Goal: Task Accomplishment & Management: Use online tool/utility

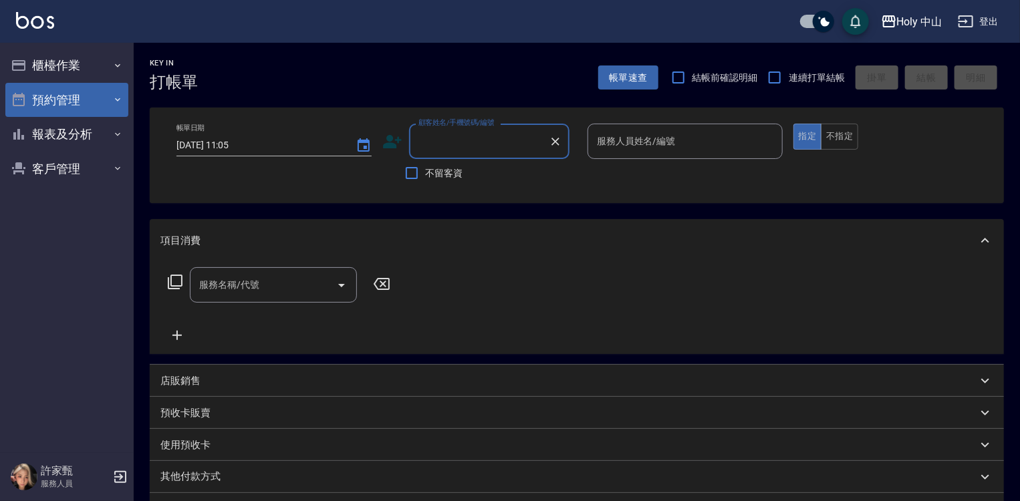
click at [59, 98] on button "預約管理" at bounding box center [66, 100] width 123 height 35
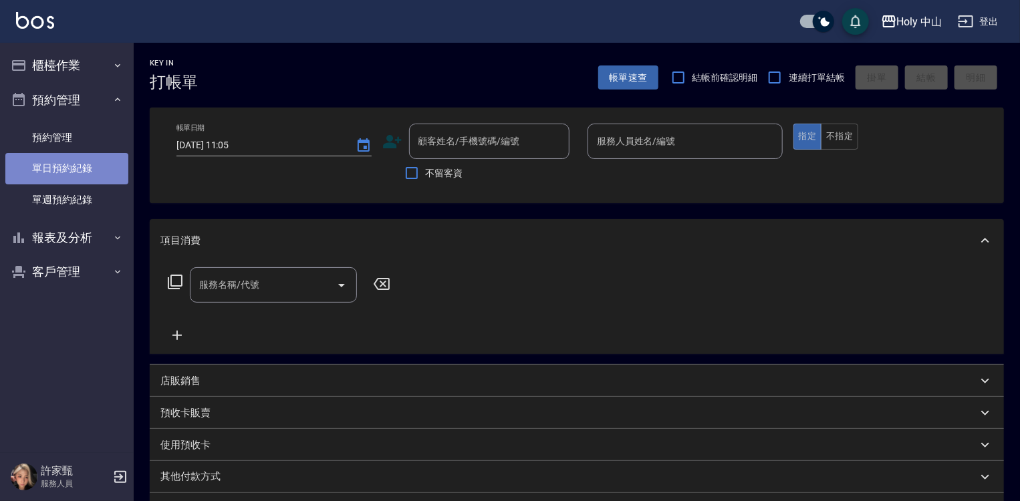
click at [83, 170] on link "單日預約紀錄" at bounding box center [66, 168] width 123 height 31
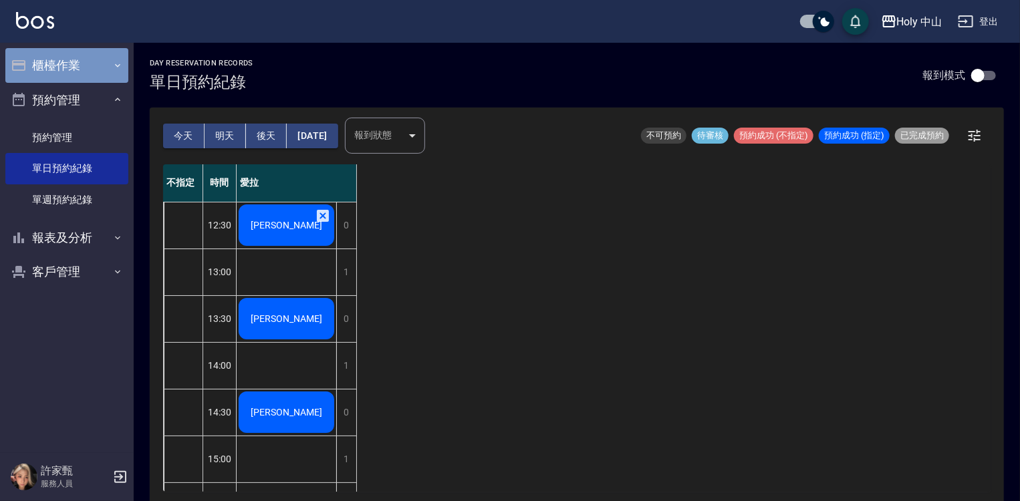
click at [72, 63] on button "櫃檯作業" at bounding box center [66, 65] width 123 height 35
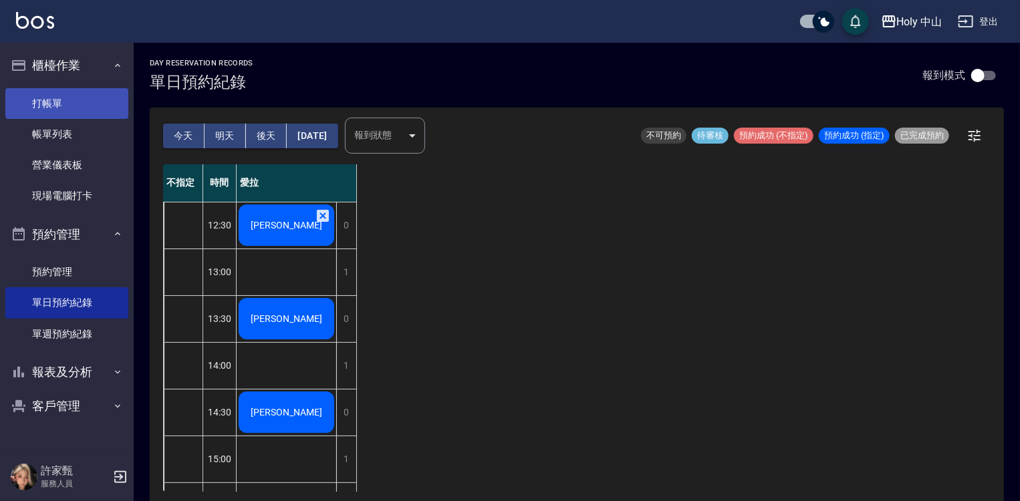
click at [75, 112] on link "打帳單" at bounding box center [66, 103] width 123 height 31
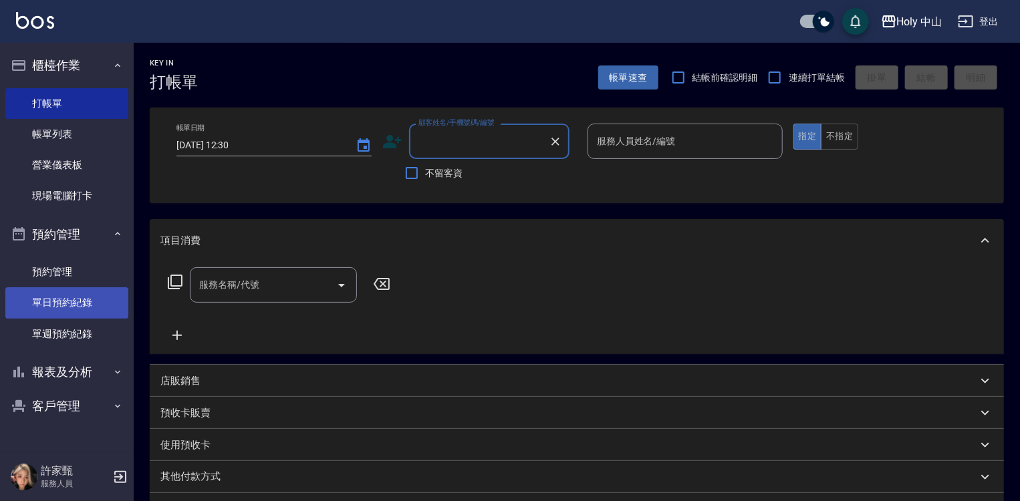
click at [75, 305] on link "單日預約紀錄" at bounding box center [66, 302] width 123 height 31
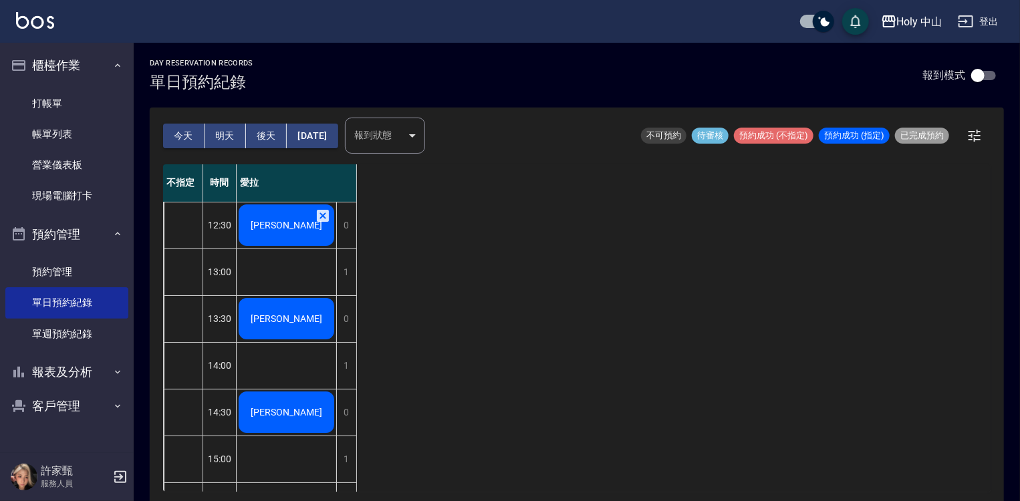
click at [292, 239] on div "[PERSON_NAME]" at bounding box center [287, 224] width 100 height 45
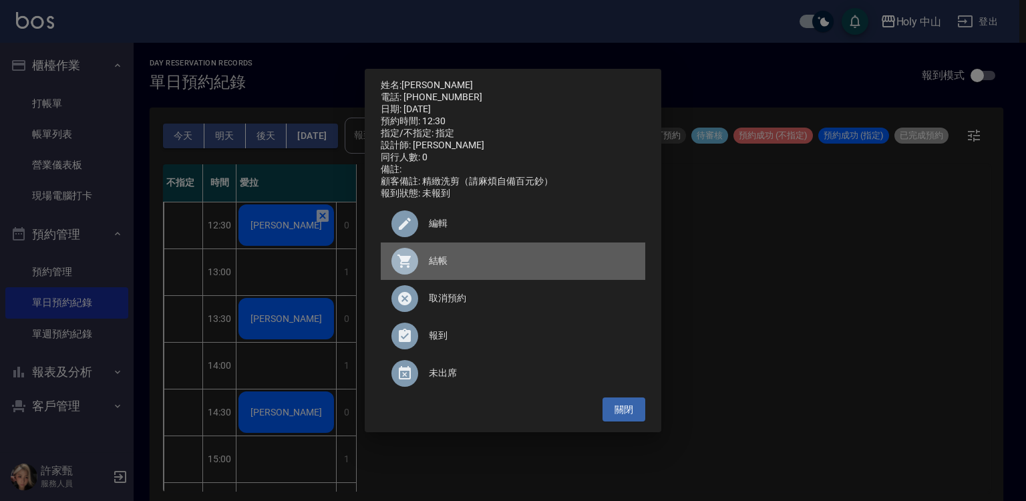
click at [423, 267] on div at bounding box center [410, 261] width 37 height 27
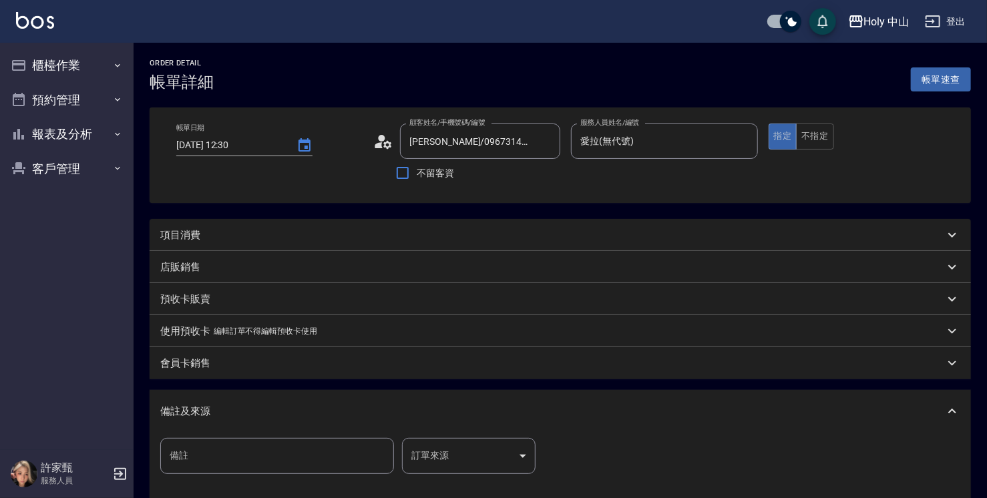
click at [267, 244] on div "項目消費" at bounding box center [561, 235] width 822 height 32
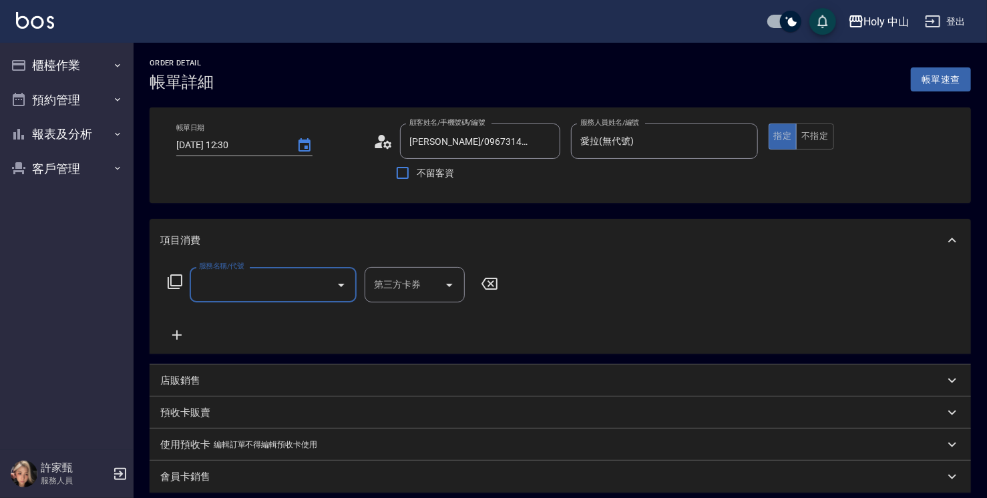
click at [257, 291] on input "服務名稱/代號" at bounding box center [263, 284] width 135 height 23
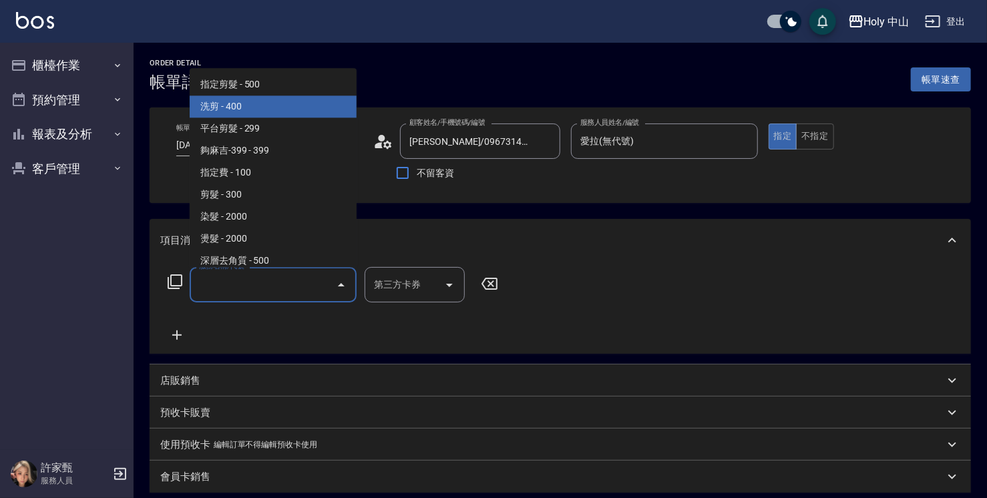
click at [267, 106] on span "洗剪 - 400" at bounding box center [273, 107] width 167 height 22
type input "洗剪(3)"
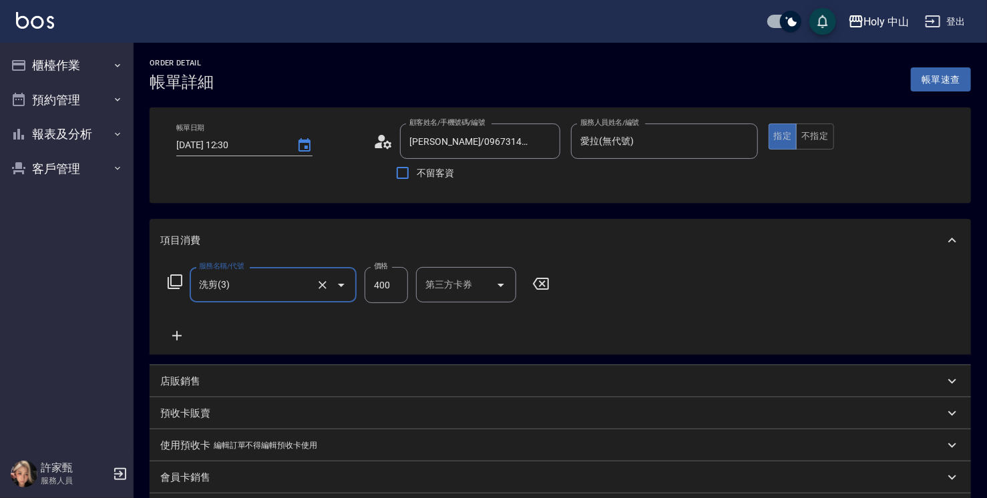
scroll to position [200, 0]
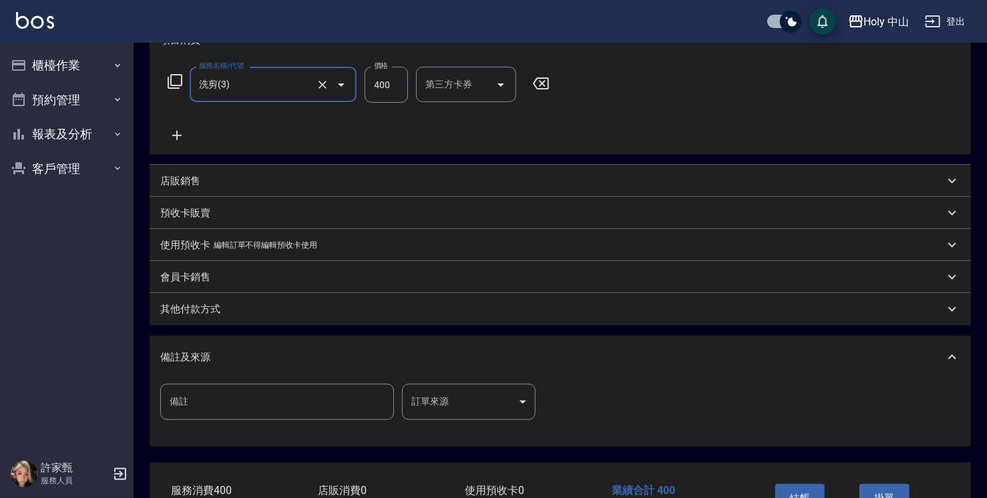
click at [448, 408] on body "Holy 中山 登出 櫃檯作業 打帳單 帳單列表 營業儀表板 現場電腦打卡 預約管理 預約管理 單日預約紀錄 單週預約紀錄 報表及分析 報表目錄 店家日報表 …" at bounding box center [493, 193] width 987 height 786
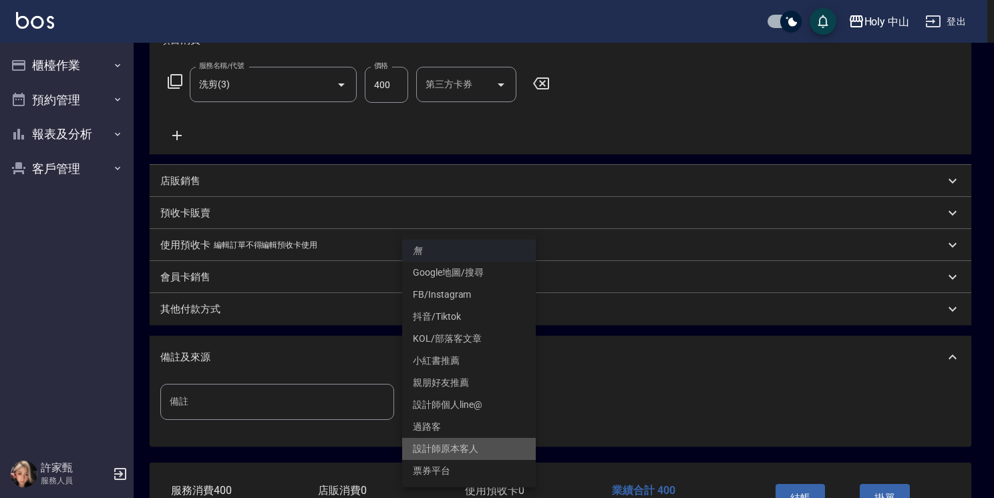
click at [463, 450] on li "設計師原本客人" at bounding box center [469, 449] width 134 height 22
type input "設計師原本客人"
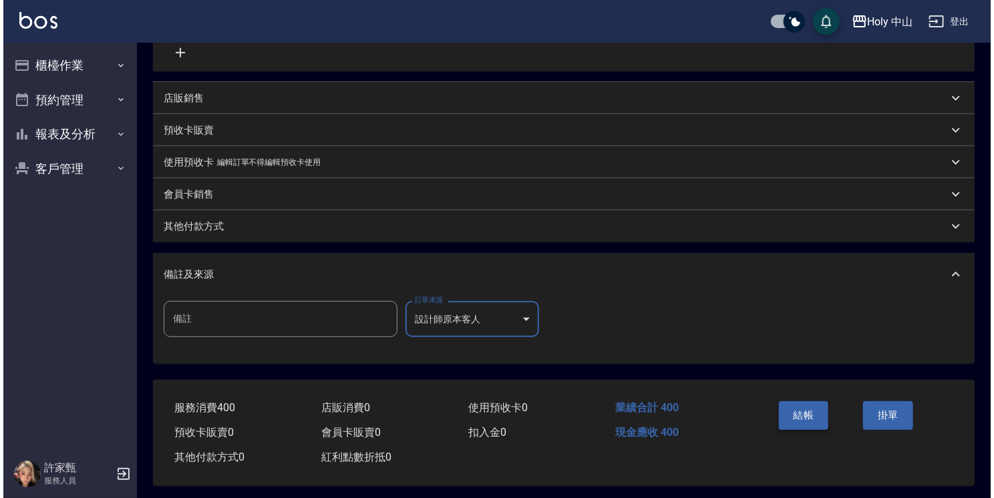
scroll to position [291, 0]
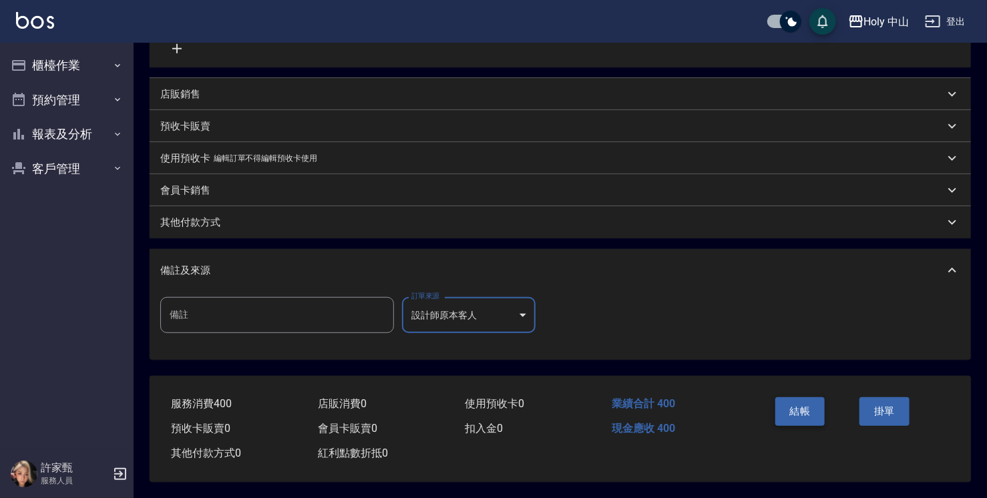
click at [788, 421] on button "結帳" at bounding box center [801, 412] width 50 height 28
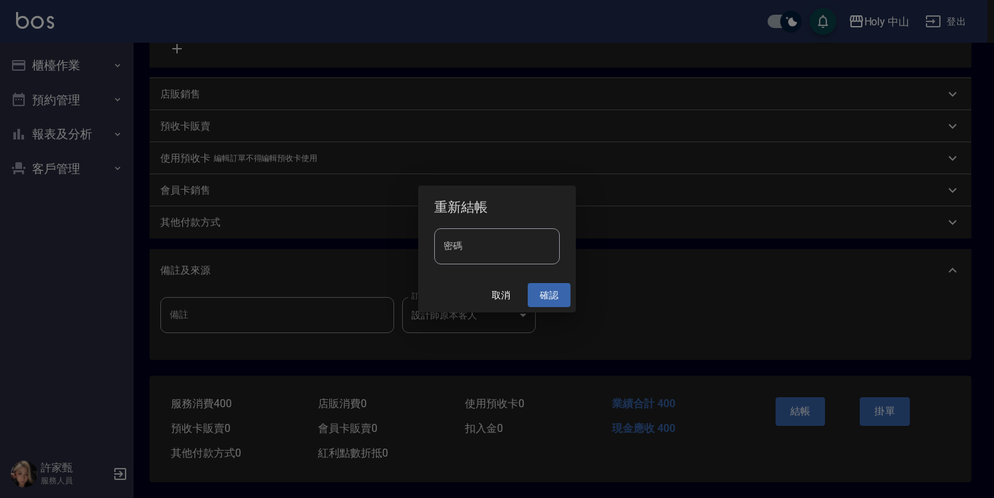
click at [543, 291] on button "確認" at bounding box center [549, 295] width 43 height 25
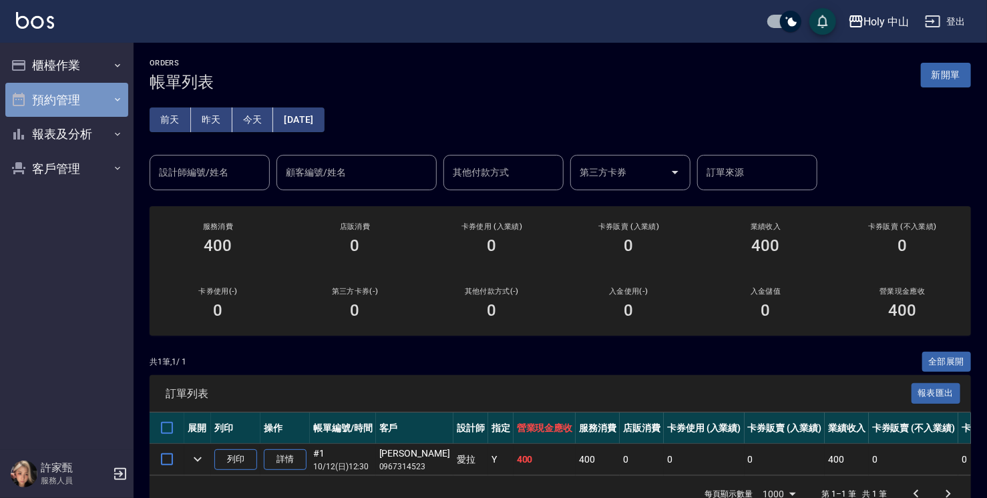
click at [110, 92] on button "預約管理" at bounding box center [66, 100] width 123 height 35
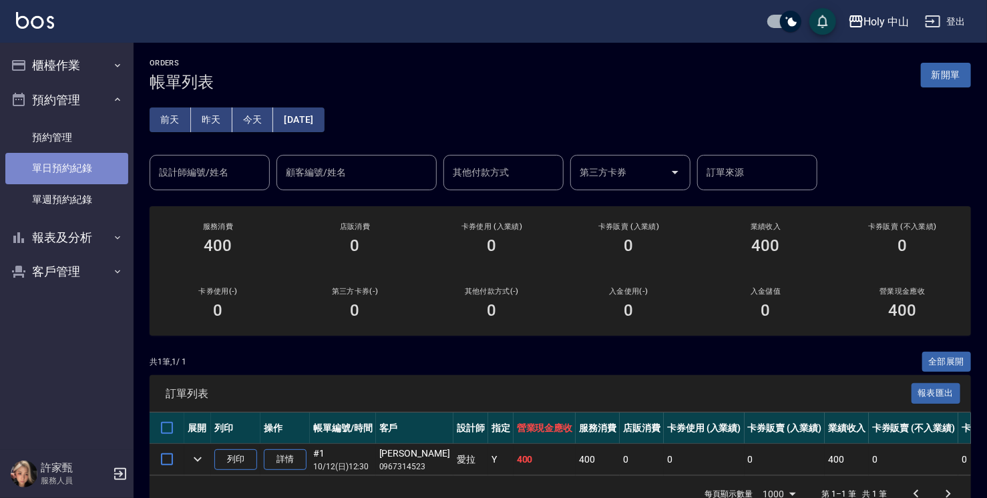
click at [102, 170] on link "單日預約紀錄" at bounding box center [66, 168] width 123 height 31
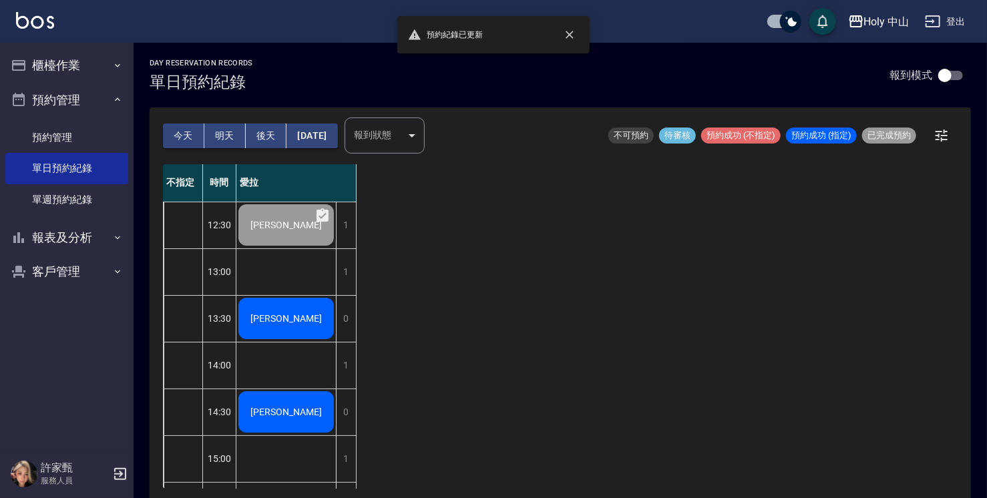
click at [265, 135] on button "後天" at bounding box center [266, 136] width 41 height 25
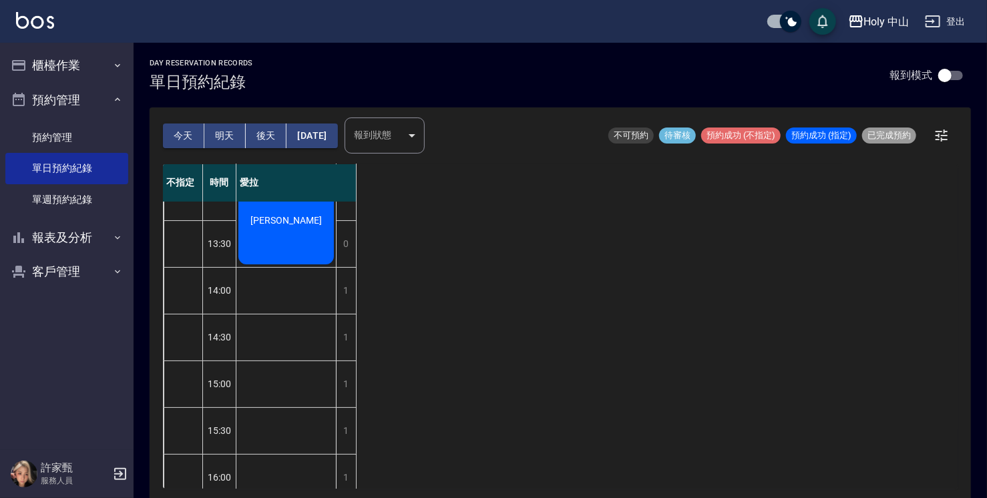
scroll to position [70, 0]
click at [317, 136] on button "2025/10/14" at bounding box center [312, 136] width 51 height 25
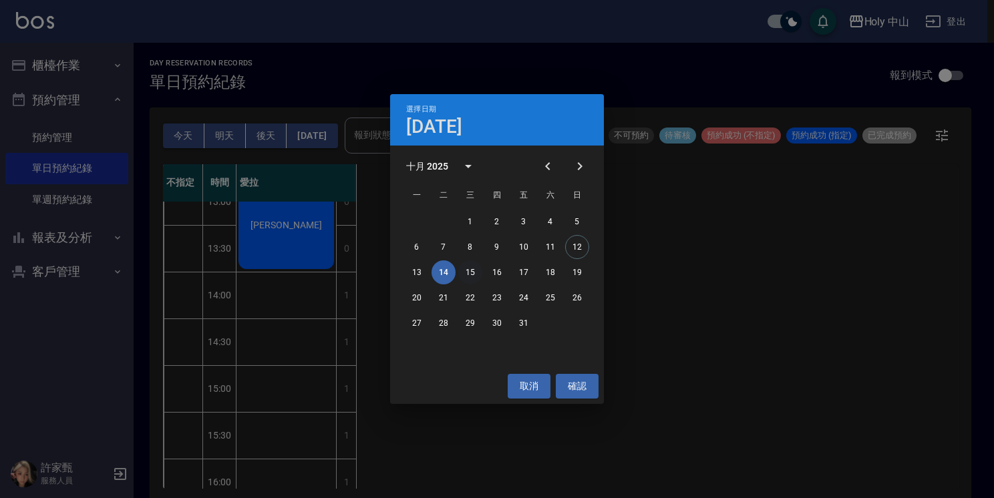
click at [472, 269] on button "15" at bounding box center [470, 273] width 24 height 24
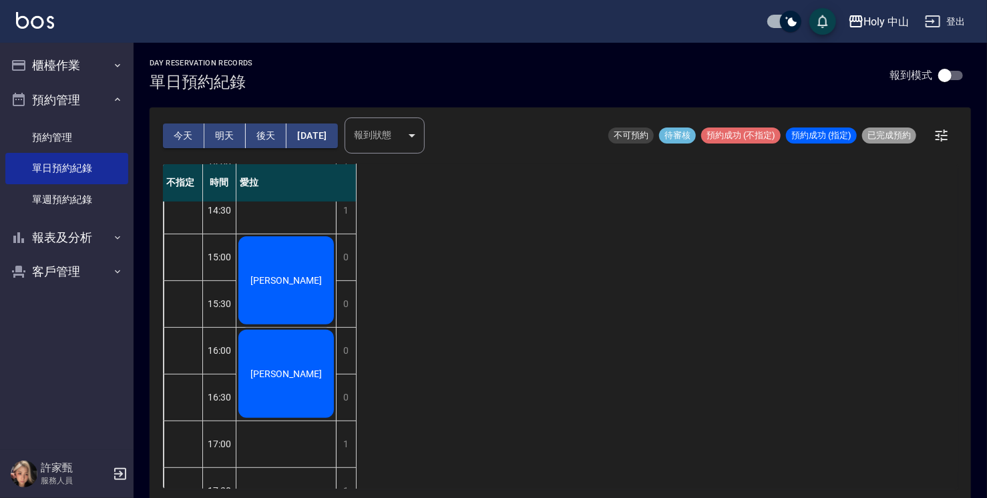
scroll to position [204, 0]
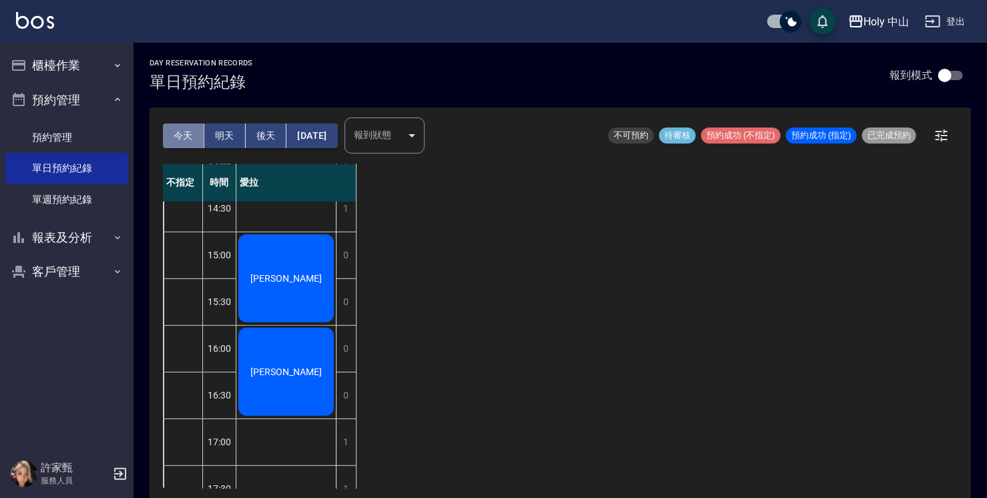
click at [180, 138] on button "今天" at bounding box center [183, 136] width 41 height 25
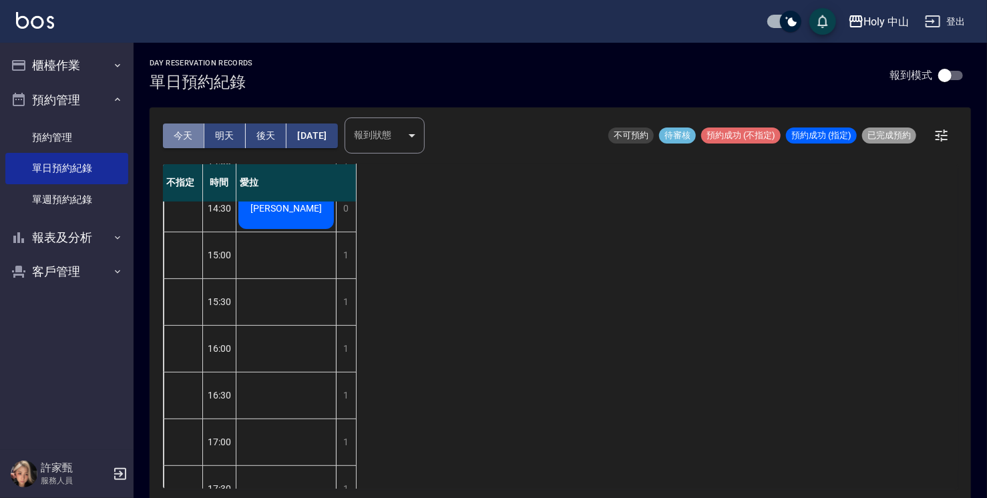
click at [180, 134] on button "今天" at bounding box center [183, 136] width 41 height 25
